Goal: Task Accomplishment & Management: Manage account settings

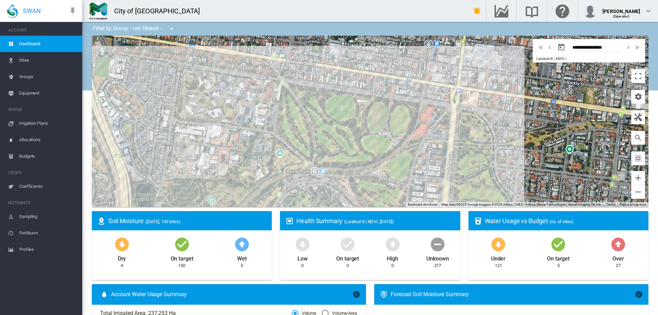
drag, startPoint x: 424, startPoint y: 170, endPoint x: 431, endPoint y: 140, distance: 30.7
click at [431, 140] on div at bounding box center [370, 121] width 557 height 171
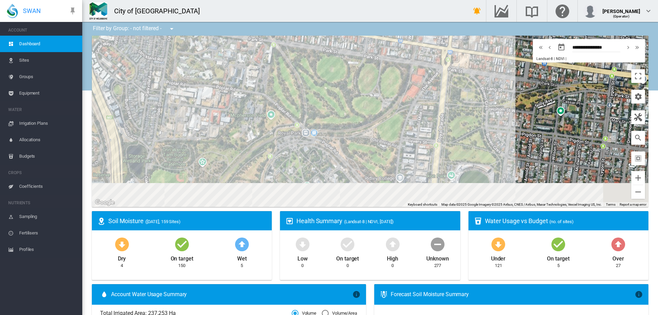
drag, startPoint x: 431, startPoint y: 162, endPoint x: 414, endPoint y: 125, distance: 41.4
click at [416, 131] on div at bounding box center [370, 121] width 557 height 171
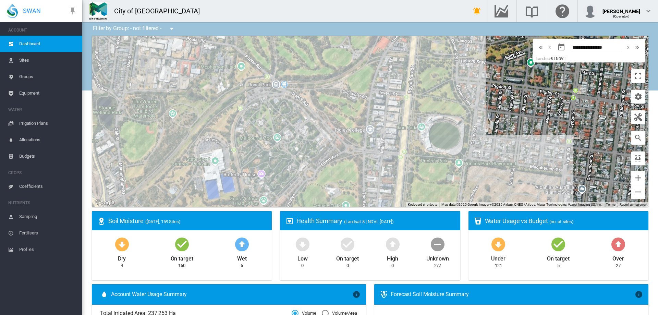
drag, startPoint x: 414, startPoint y: 163, endPoint x: 386, endPoint y: 119, distance: 52.7
click at [386, 119] on div at bounding box center [370, 121] width 557 height 171
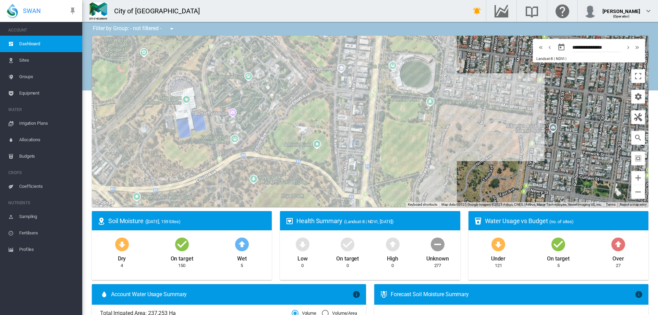
drag, startPoint x: 371, startPoint y: 150, endPoint x: 368, endPoint y: 110, distance: 39.9
click at [368, 113] on div at bounding box center [370, 121] width 557 height 171
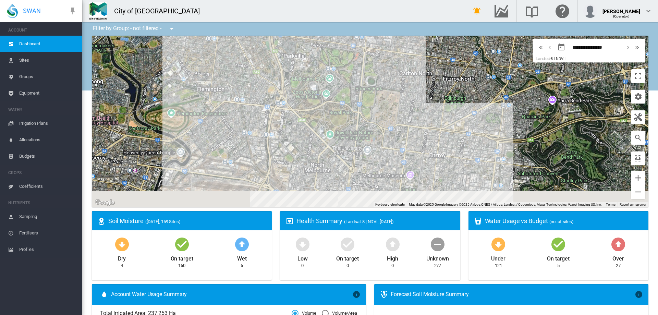
drag, startPoint x: 349, startPoint y: 163, endPoint x: 357, endPoint y: 131, distance: 33.8
click at [357, 131] on div at bounding box center [370, 121] width 557 height 171
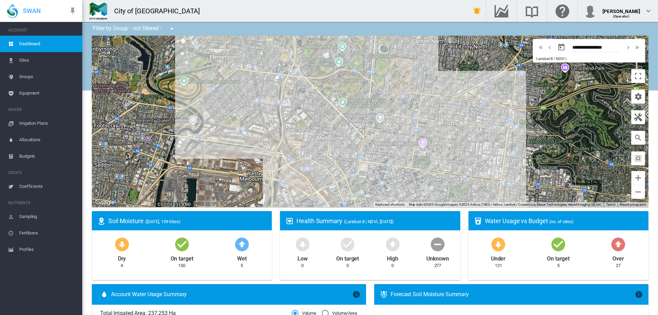
drag, startPoint x: 330, startPoint y: 160, endPoint x: 344, endPoint y: 129, distance: 33.9
click at [343, 130] on div at bounding box center [370, 121] width 557 height 171
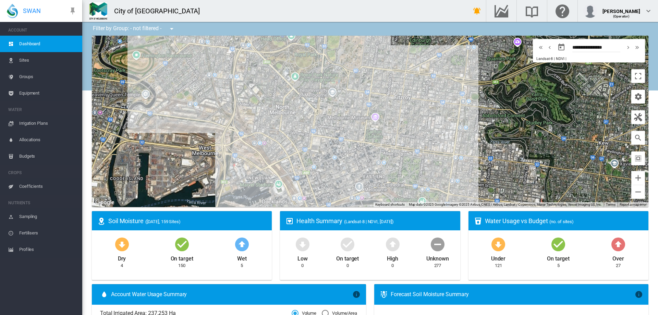
drag, startPoint x: 353, startPoint y: 150, endPoint x: 300, endPoint y: 131, distance: 56.0
click at [300, 131] on div at bounding box center [370, 121] width 557 height 171
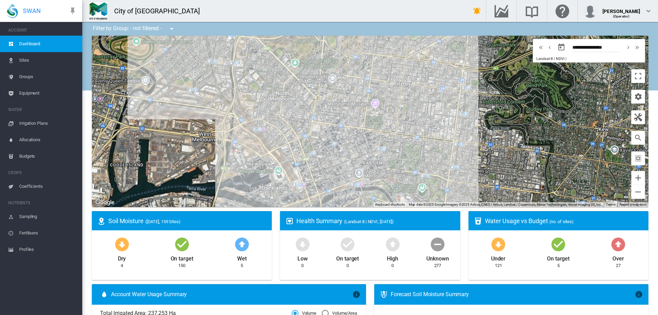
drag, startPoint x: 336, startPoint y: 164, endPoint x: 334, endPoint y: 121, distance: 43.6
click at [334, 123] on div at bounding box center [370, 121] width 557 height 171
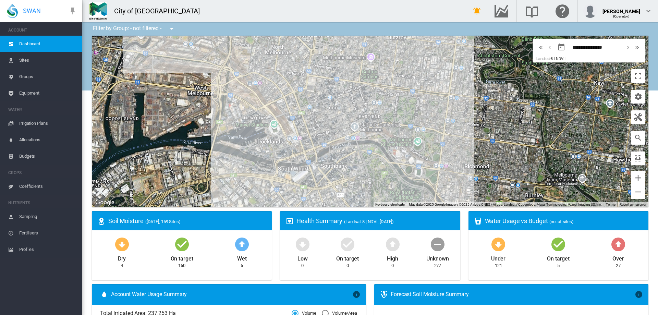
drag, startPoint x: 320, startPoint y: 154, endPoint x: 316, endPoint y: 120, distance: 34.6
click at [316, 121] on div at bounding box center [370, 121] width 557 height 171
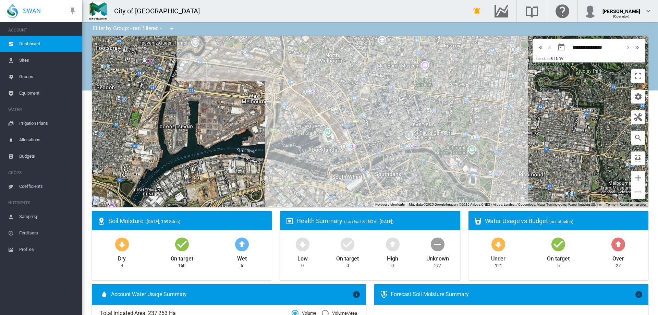
drag, startPoint x: 316, startPoint y: 120, endPoint x: 376, endPoint y: 157, distance: 71.1
click at [376, 157] on div at bounding box center [370, 121] width 557 height 171
drag, startPoint x: 356, startPoint y: 134, endPoint x: 362, endPoint y: 160, distance: 26.4
click at [362, 159] on div at bounding box center [370, 121] width 557 height 171
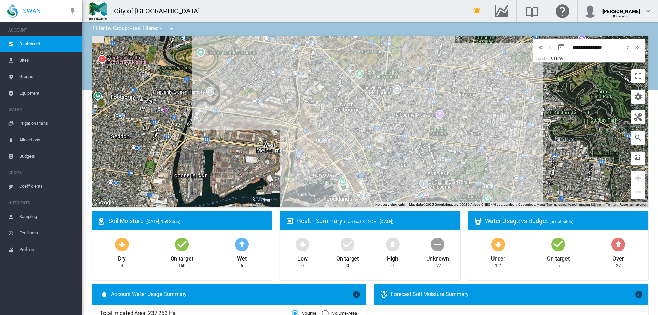
drag, startPoint x: 370, startPoint y: 127, endPoint x: 376, endPoint y: 169, distance: 42.3
click at [376, 168] on div at bounding box center [370, 121] width 557 height 171
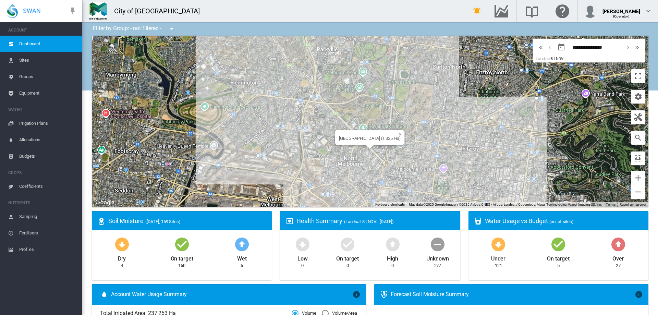
drag, startPoint x: 345, startPoint y: 142, endPoint x: 326, endPoint y: 171, distance: 35.5
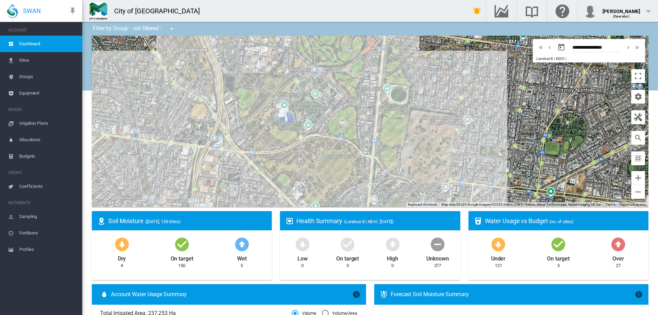
drag, startPoint x: 320, startPoint y: 102, endPoint x: 231, endPoint y: 195, distance: 128.4
click at [231, 195] on div at bounding box center [370, 121] width 557 height 171
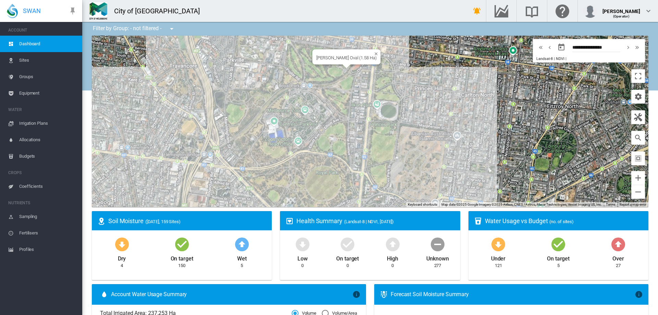
click at [345, 65] on div at bounding box center [346, 66] width 9 height 4
click at [343, 60] on div at bounding box center [370, 121] width 557 height 171
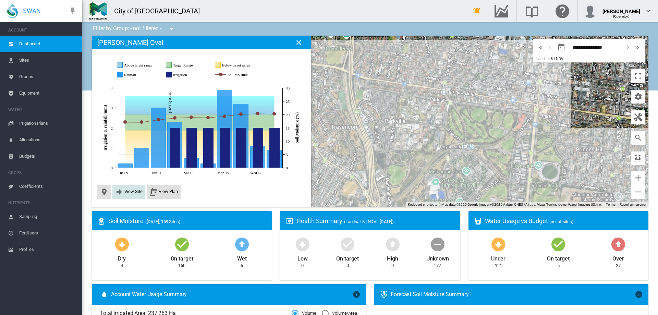
click at [131, 194] on button "View Site" at bounding box center [128, 192] width 27 height 8
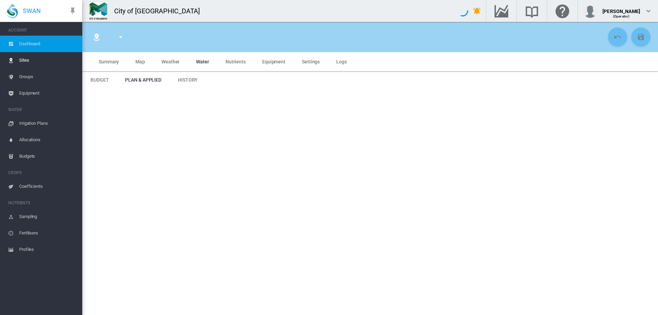
type input "**********"
type input "*********"
type input "**"
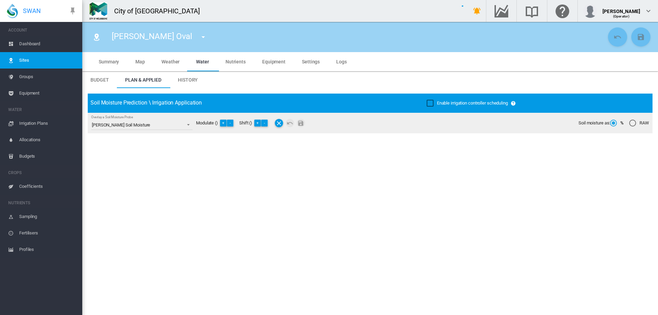
type input "*****"
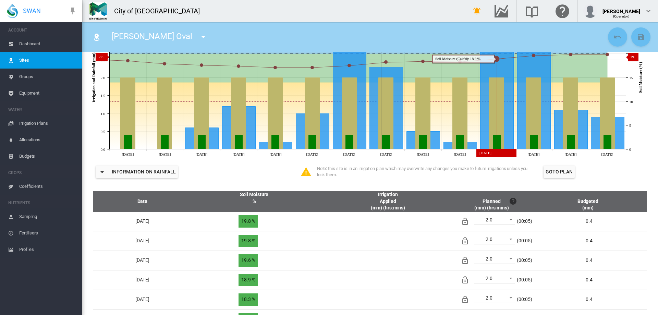
scroll to position [206, 0]
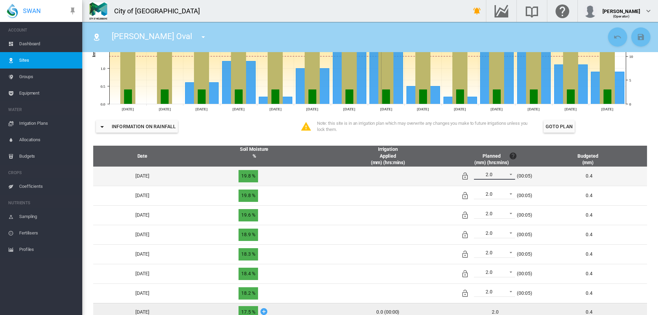
click at [513, 176] on span at bounding box center [509, 174] width 8 height 6
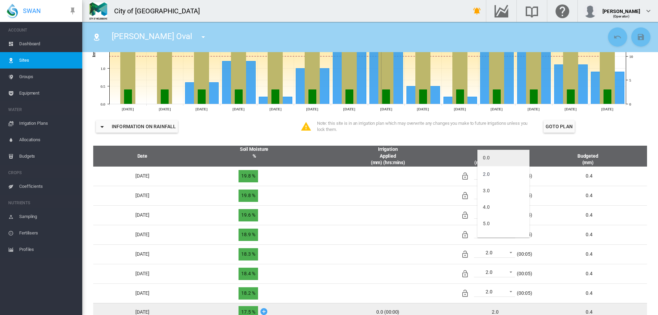
click at [503, 156] on md-option "0.0" at bounding box center [503, 158] width 52 height 16
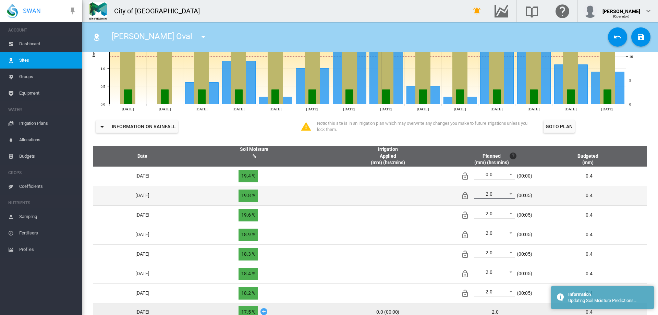
click at [513, 194] on span at bounding box center [509, 193] width 8 height 6
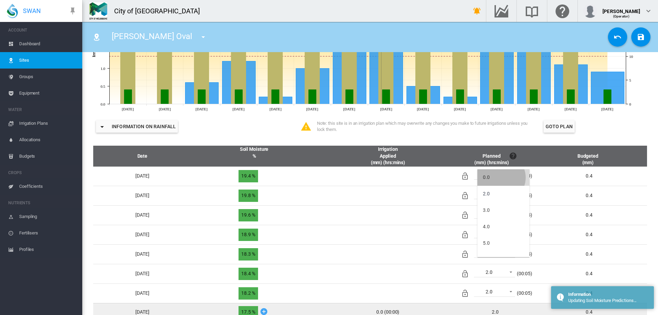
click at [501, 178] on md-option "0.0" at bounding box center [503, 177] width 52 height 16
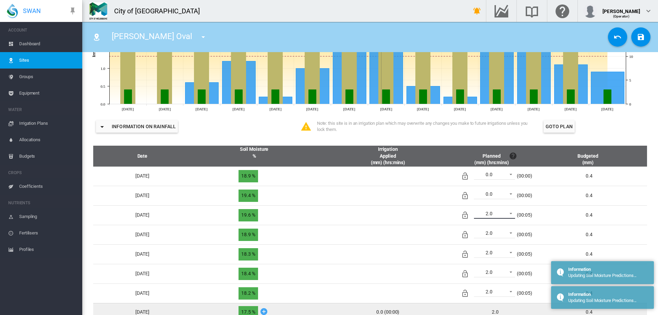
click at [513, 216] on span at bounding box center [509, 213] width 8 height 6
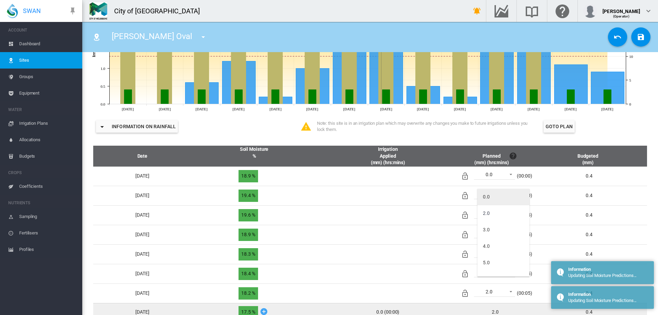
click at [506, 196] on md-option "0.0" at bounding box center [503, 197] width 52 height 16
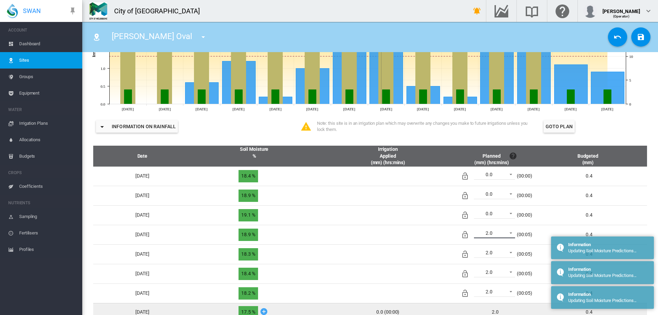
click at [513, 231] on span at bounding box center [509, 232] width 8 height 6
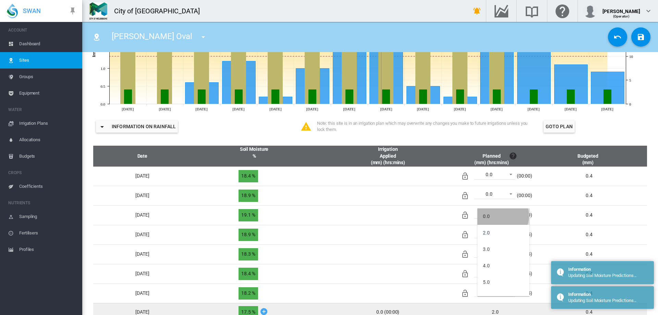
click at [502, 216] on md-option "0.0" at bounding box center [503, 216] width 52 height 16
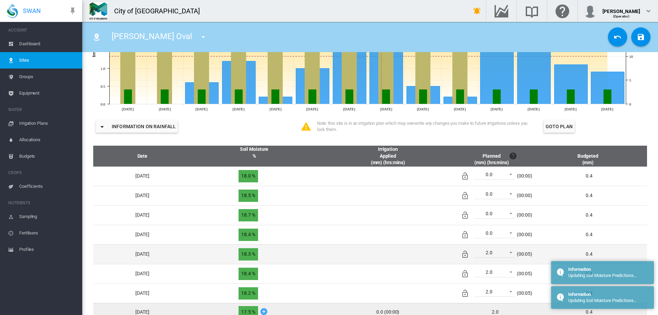
scroll to position [308, 0]
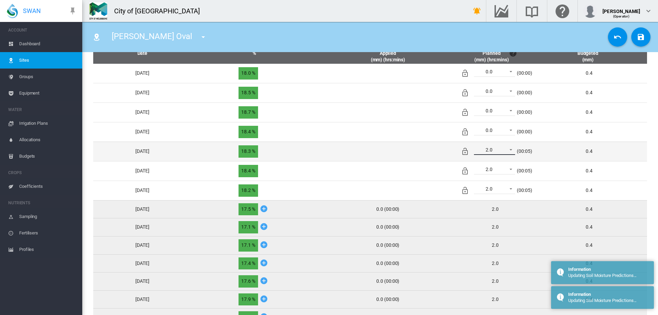
click at [513, 150] on span at bounding box center [509, 149] width 8 height 6
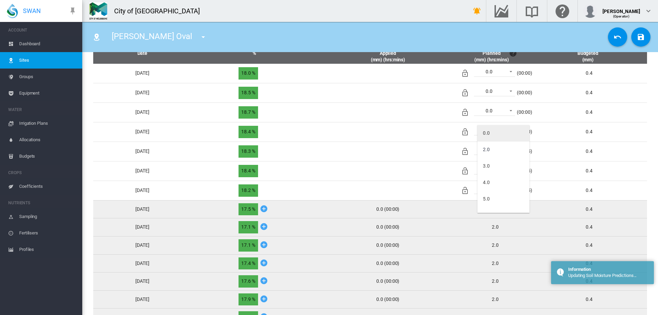
click at [498, 134] on md-option "0.0" at bounding box center [503, 133] width 52 height 16
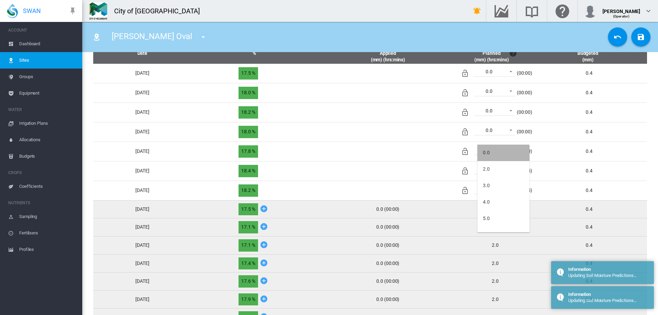
click at [503, 156] on md-option "0.0" at bounding box center [503, 153] width 52 height 16
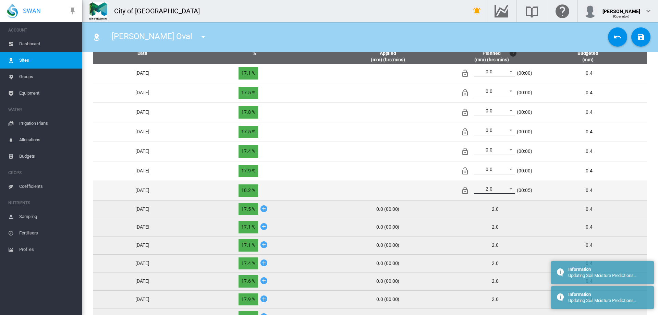
click at [513, 189] on span at bounding box center [509, 188] width 8 height 6
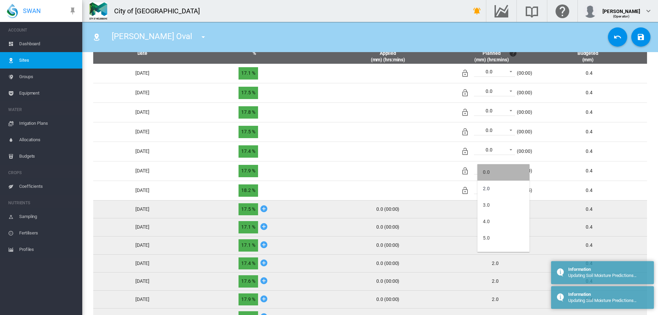
click at [510, 174] on md-option "0.0" at bounding box center [503, 172] width 52 height 16
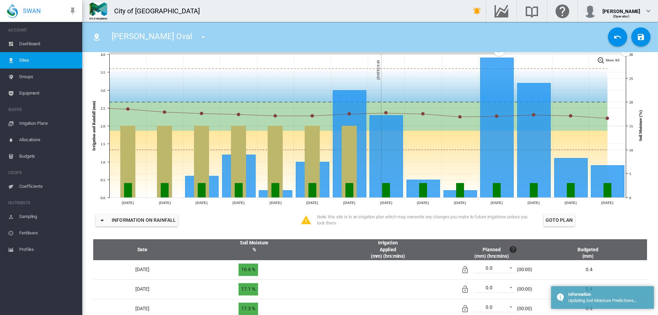
scroll to position [103, 0]
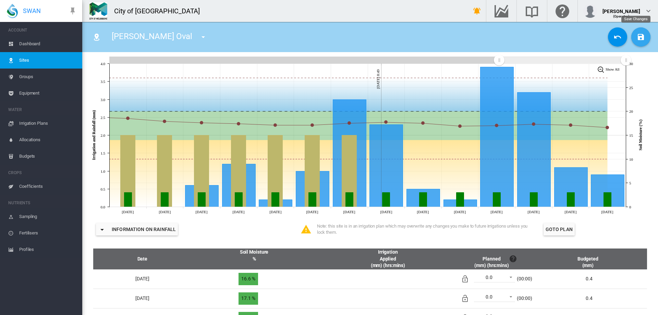
click at [637, 37] on md-icon "icon-content-save" at bounding box center [641, 37] width 8 height 8
click at [199, 37] on md-icon "icon-menu-down" at bounding box center [203, 37] width 8 height 8
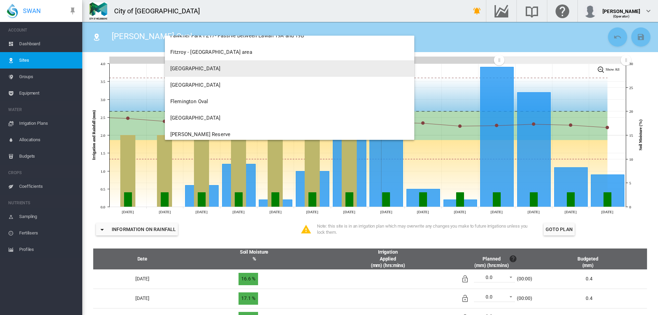
scroll to position [960, 0]
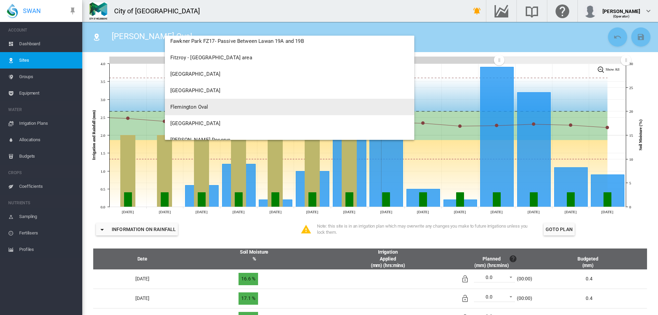
click at [206, 107] on span "Flemington Oval" at bounding box center [189, 107] width 38 height 6
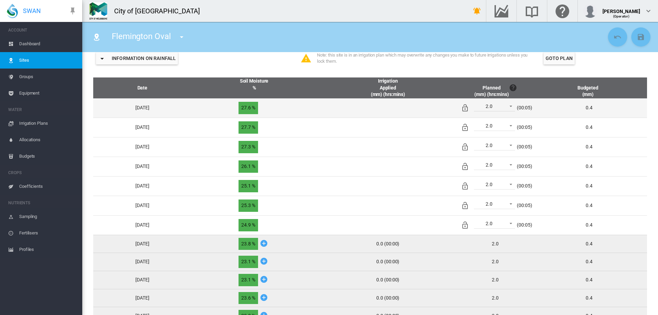
scroll to position [274, 0]
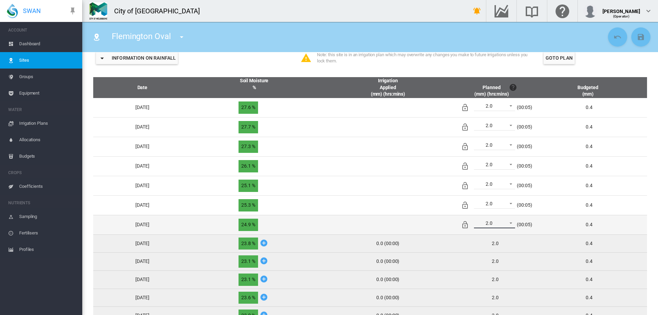
click at [513, 222] on span at bounding box center [509, 222] width 8 height 6
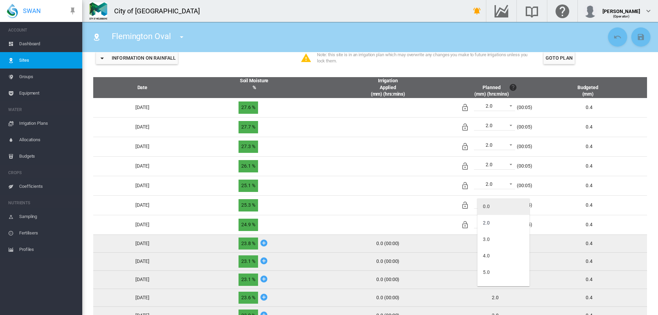
click at [507, 207] on md-option "0.0" at bounding box center [503, 206] width 52 height 16
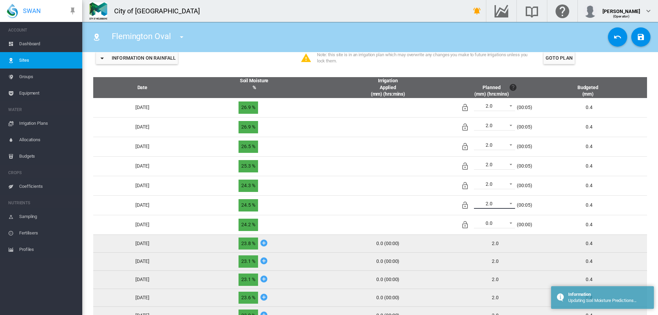
click at [513, 202] on span at bounding box center [509, 203] width 8 height 6
click at [503, 191] on md-option "0.0" at bounding box center [503, 187] width 52 height 16
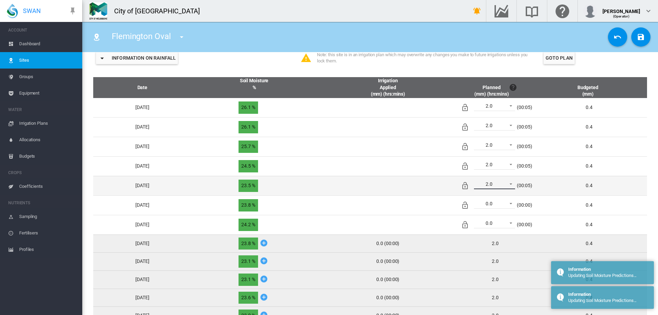
click at [513, 182] on span at bounding box center [509, 183] width 8 height 6
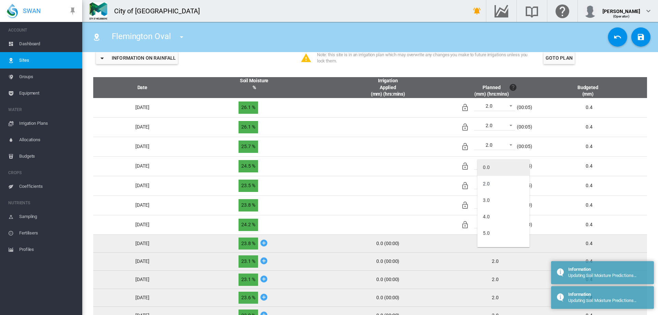
click at [503, 167] on md-option "0.0" at bounding box center [503, 167] width 52 height 16
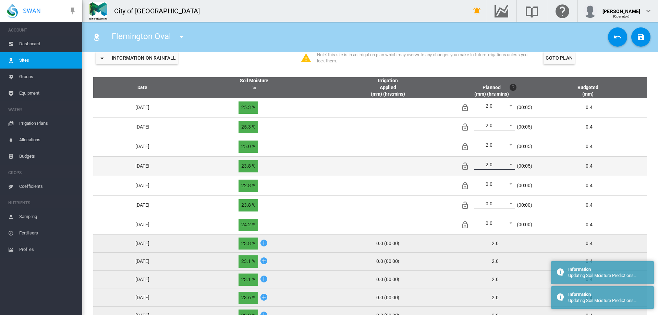
click at [513, 163] on span at bounding box center [509, 164] width 8 height 6
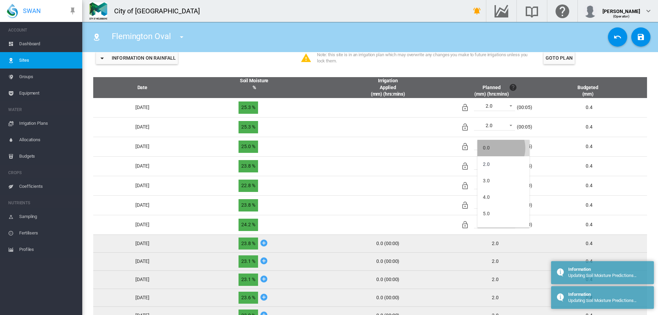
click at [493, 148] on md-option "0.0" at bounding box center [503, 148] width 52 height 16
click at [513, 146] on span at bounding box center [509, 144] width 8 height 6
click at [496, 130] on md-option "0.0" at bounding box center [503, 128] width 52 height 16
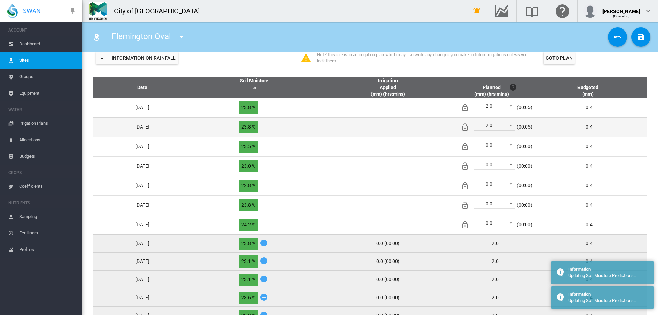
scroll to position [206, 0]
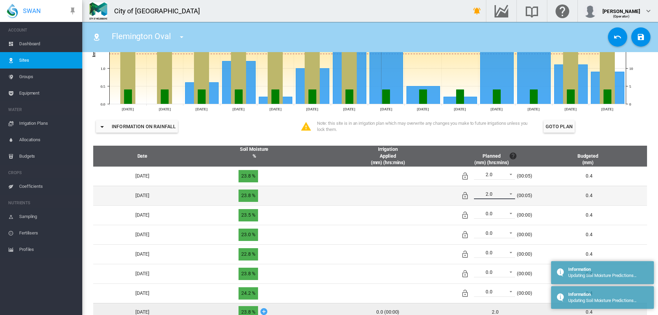
click at [513, 193] on span at bounding box center [509, 193] width 8 height 6
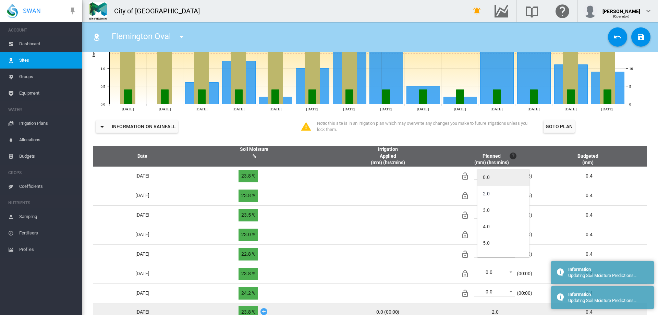
click at [493, 176] on md-option "0.0" at bounding box center [503, 177] width 52 height 16
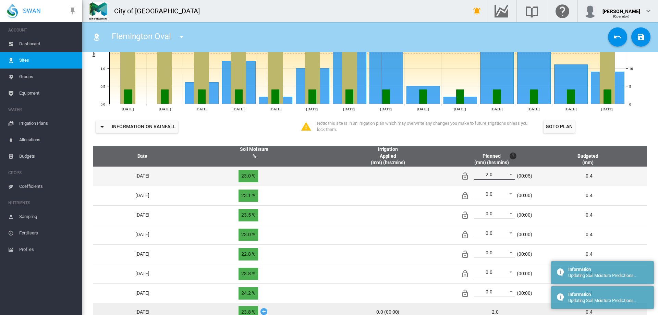
click at [513, 173] on span at bounding box center [509, 174] width 8 height 6
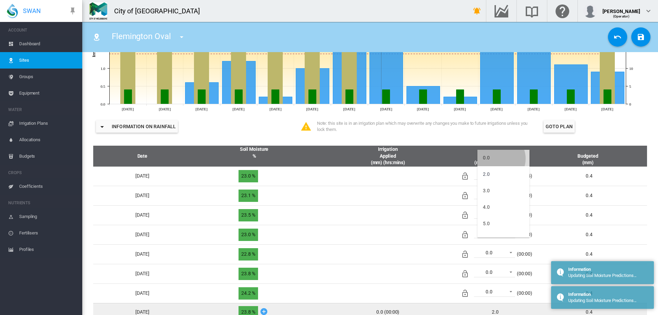
click at [498, 159] on md-option "0.0" at bounding box center [503, 158] width 52 height 16
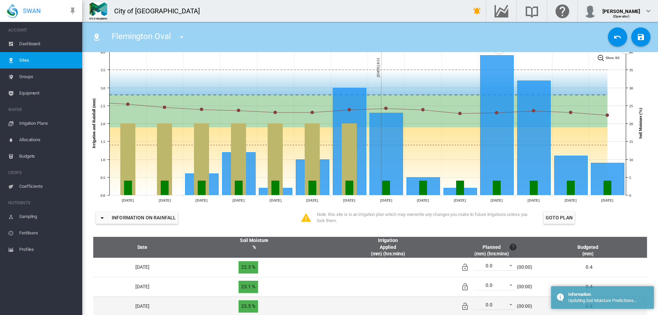
scroll to position [103, 0]
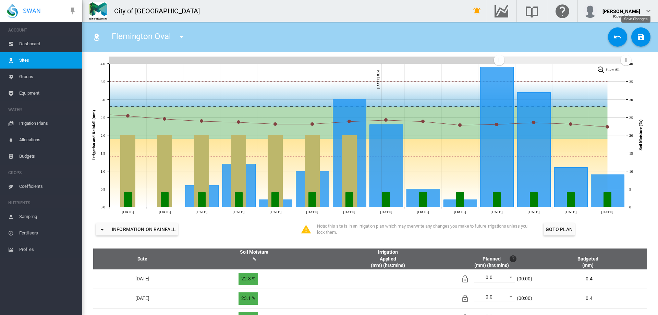
click at [637, 37] on md-icon "icon-content-save" at bounding box center [641, 37] width 8 height 8
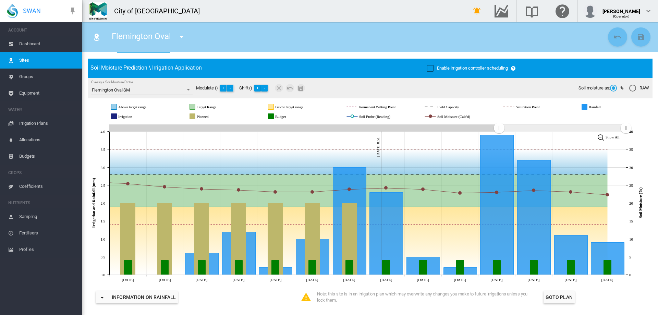
scroll to position [34, 0]
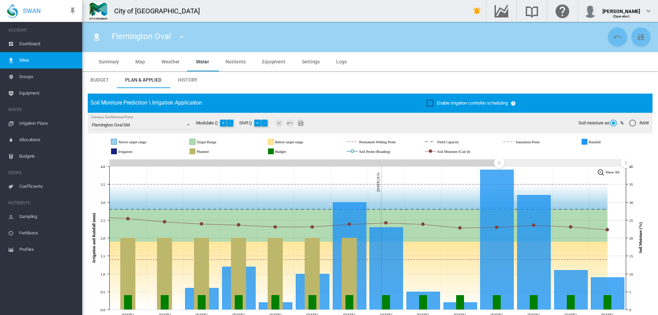
scroll to position [34, 0]
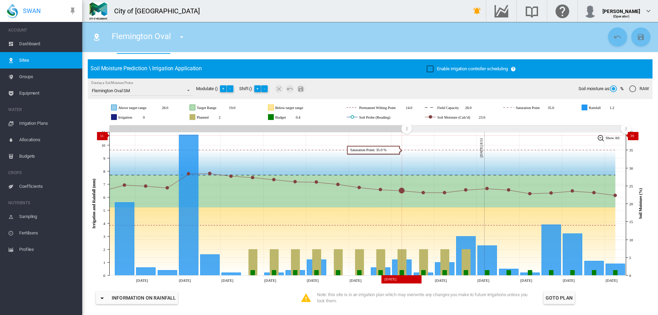
drag, startPoint x: 500, startPoint y: 129, endPoint x: 406, endPoint y: 135, distance: 93.4
click at [406, 135] on icon "JavaScript chart by amCharts 3.21.15 Aug 27 Aug 29 Aug 31 Sep 02 Sep 04 Sep 06 …" at bounding box center [368, 203] width 560 height 161
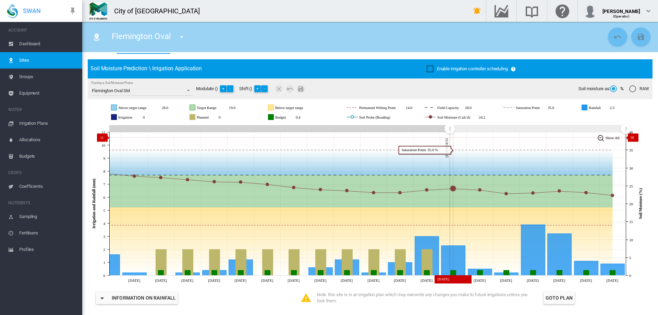
drag, startPoint x: 405, startPoint y: 130, endPoint x: 450, endPoint y: 137, distance: 44.8
click at [450, 137] on icon "JavaScript chart by amCharts 3.21.15 Aug 31 Sep 01 Sep 02 Sep 03 Sep 04 Sep 05 …" at bounding box center [368, 203] width 560 height 161
click at [182, 39] on md-icon "icon-menu-down" at bounding box center [182, 37] width 8 height 8
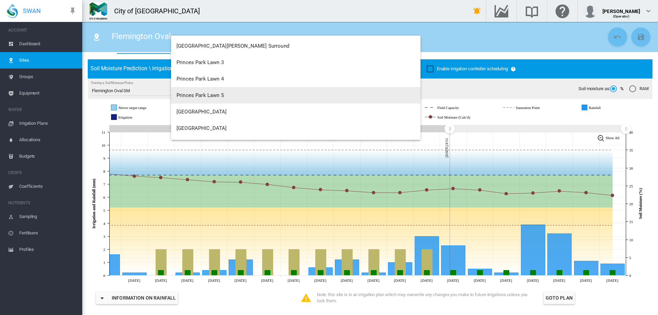
scroll to position [1885, 0]
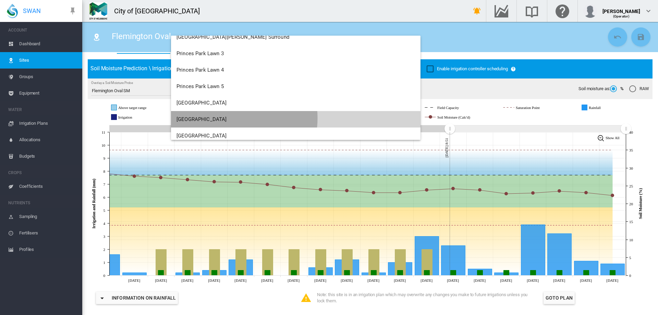
click at [227, 118] on span "[GEOGRAPHIC_DATA]" at bounding box center [201, 119] width 50 height 6
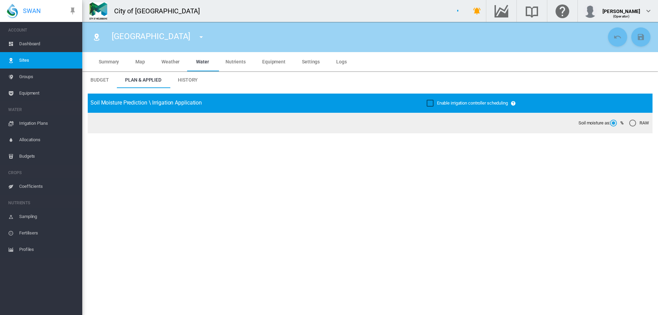
type input "**********"
type input "*********"
type input "**"
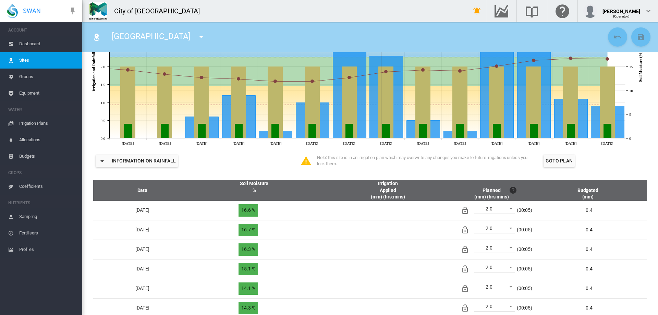
scroll to position [206, 0]
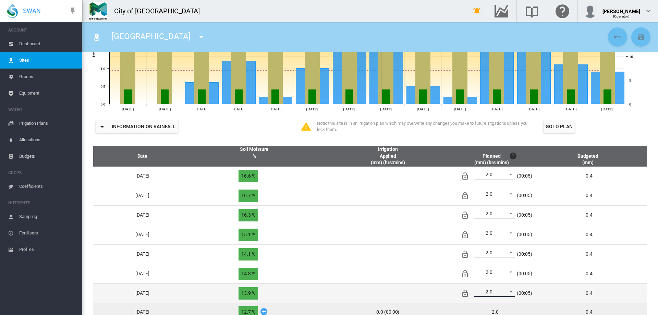
click at [513, 292] on span at bounding box center [509, 291] width 8 height 6
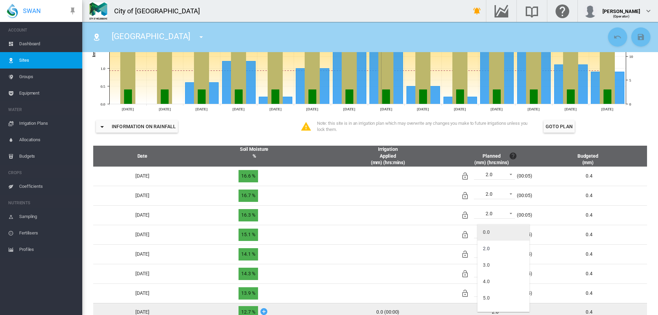
click at [510, 235] on md-option "0.0" at bounding box center [503, 232] width 52 height 16
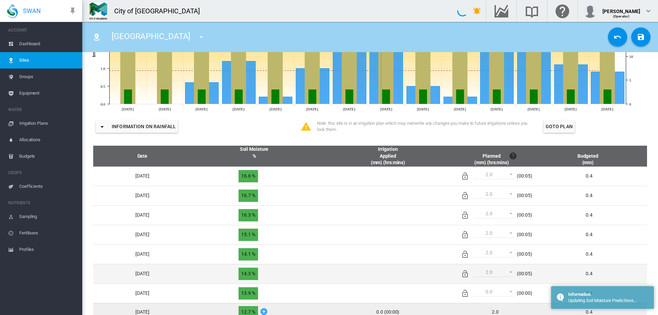
click at [513, 272] on span at bounding box center [509, 271] width 8 height 6
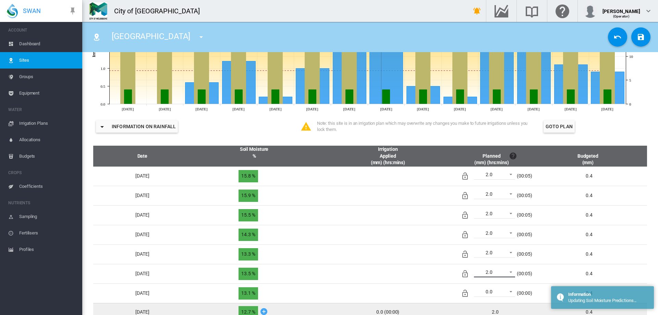
click at [513, 271] on span at bounding box center [509, 271] width 8 height 6
click at [502, 232] on md-option "0.0" at bounding box center [503, 232] width 52 height 16
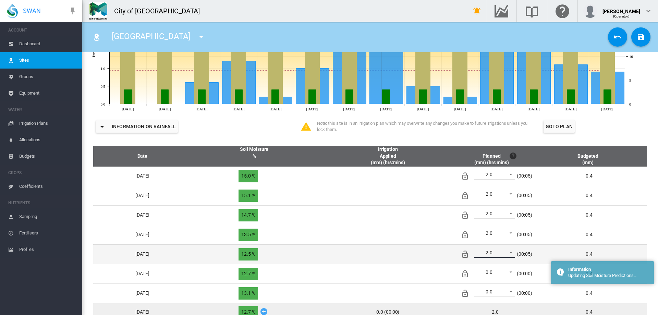
click at [513, 253] on span at bounding box center [509, 252] width 8 height 6
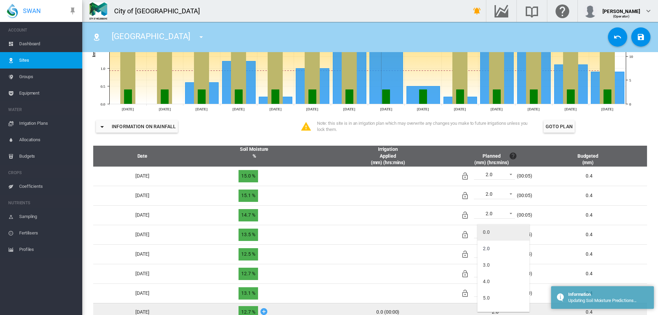
click at [511, 234] on md-option "0.0" at bounding box center [503, 232] width 52 height 16
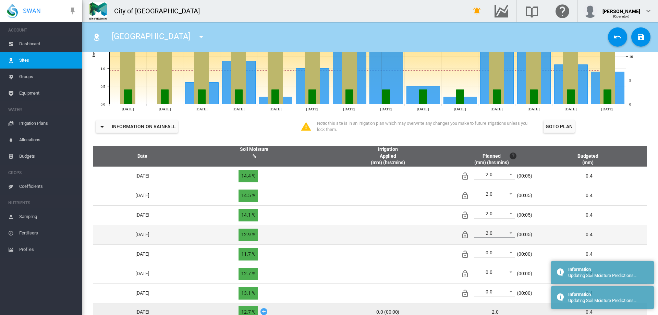
click at [513, 233] on span at bounding box center [509, 232] width 8 height 6
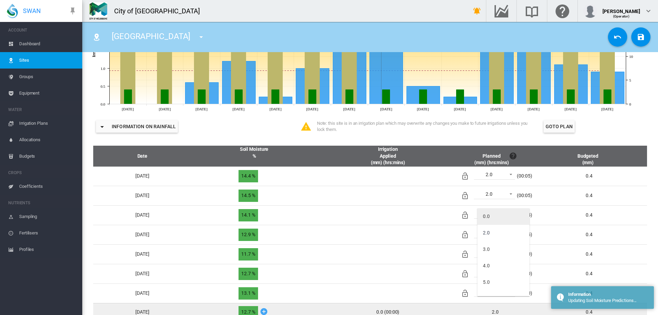
click at [507, 218] on md-option "0.0" at bounding box center [503, 216] width 52 height 16
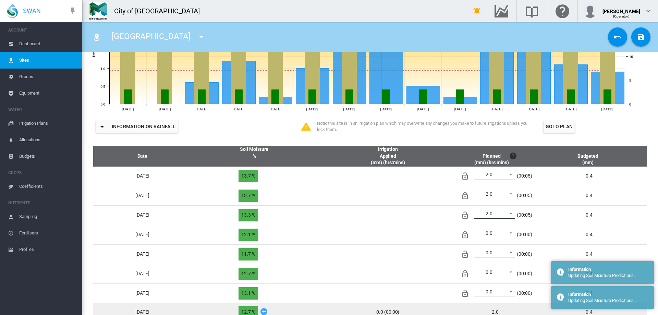
click at [513, 214] on span at bounding box center [509, 213] width 8 height 6
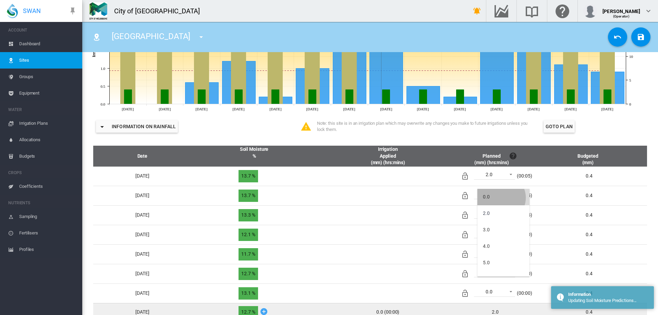
click at [501, 198] on md-option "0.0" at bounding box center [503, 197] width 52 height 16
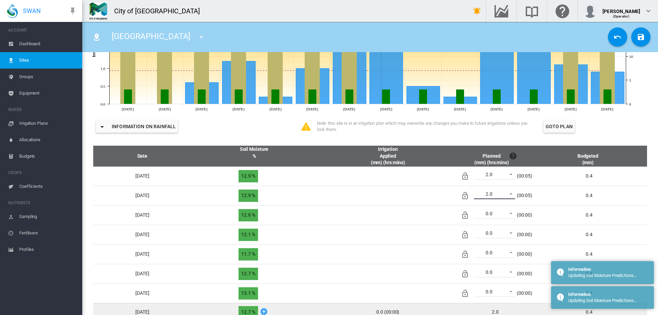
click at [513, 193] on span at bounding box center [509, 193] width 8 height 6
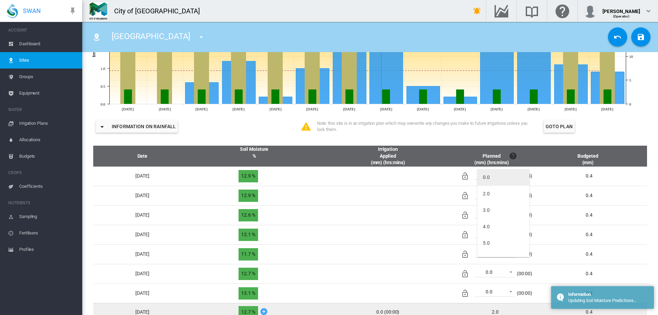
click at [494, 177] on md-option "0.0" at bounding box center [503, 177] width 52 height 16
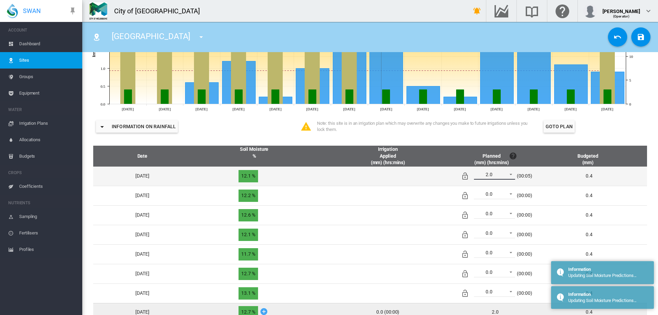
drag, startPoint x: 495, startPoint y: 177, endPoint x: 518, endPoint y: 175, distance: 23.4
click at [513, 175] on span at bounding box center [509, 174] width 8 height 6
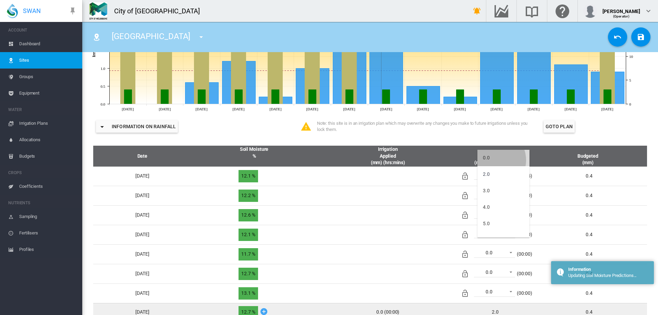
click at [494, 160] on md-option "0.0" at bounding box center [503, 158] width 52 height 16
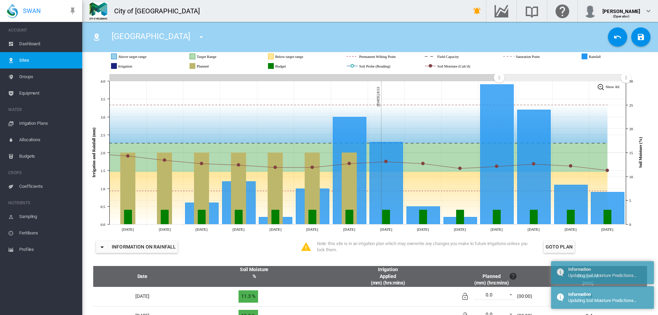
scroll to position [69, 0]
